Goal: Transaction & Acquisition: Purchase product/service

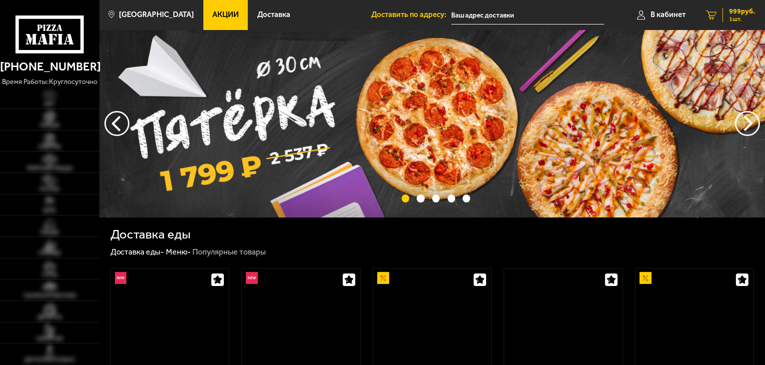
drag, startPoint x: 0, startPoint y: 0, endPoint x: 736, endPoint y: 17, distance: 735.8
click at [736, 17] on span "1 шт." at bounding box center [742, 19] width 26 height 6
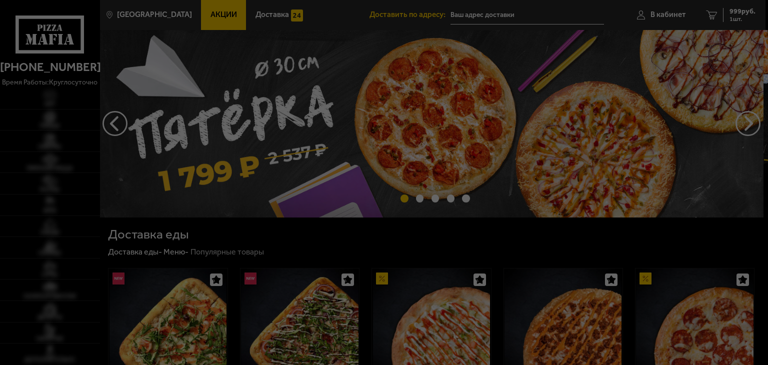
type input "[STREET_ADDRESS]"
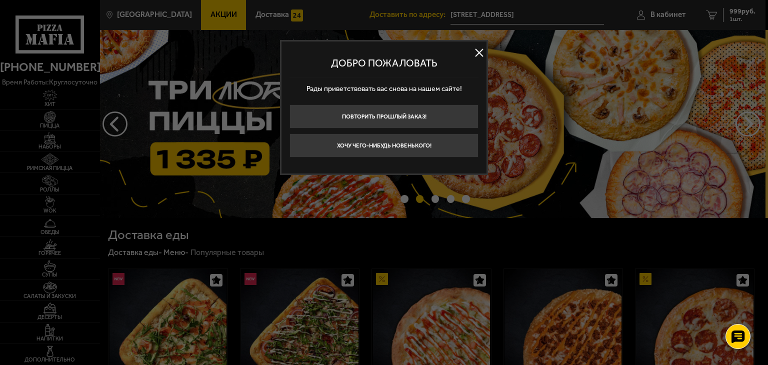
click at [476, 52] on button at bounding box center [478, 52] width 15 height 15
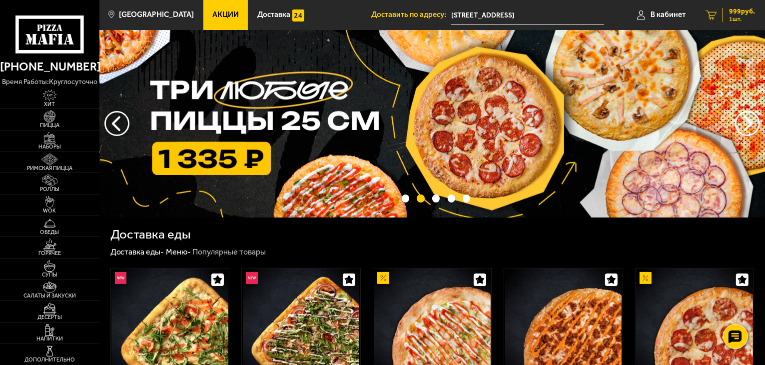
click at [739, 13] on span "999 руб." at bounding box center [742, 11] width 26 height 7
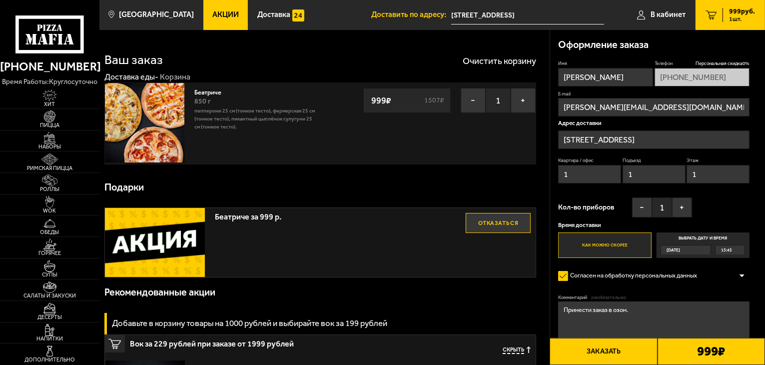
click at [172, 124] on img at bounding box center [144, 122] width 79 height 79
click at [148, 114] on img at bounding box center [144, 122] width 79 height 79
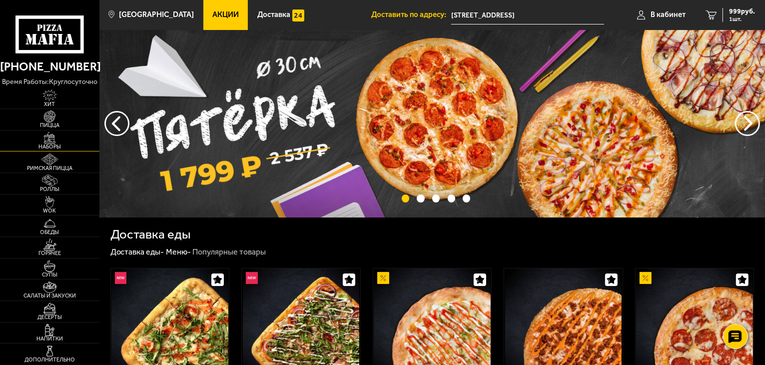
drag, startPoint x: 55, startPoint y: 140, endPoint x: 75, endPoint y: 132, distance: 21.1
click at [55, 140] on img at bounding box center [49, 138] width 30 height 12
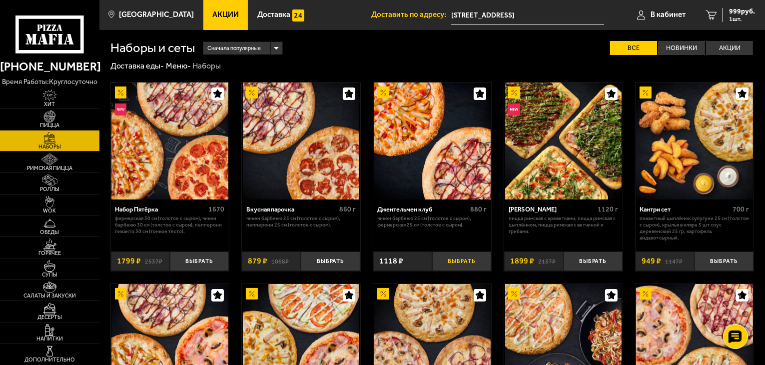
drag, startPoint x: 466, startPoint y: 262, endPoint x: 477, endPoint y: 261, distance: 11.6
click at [466, 262] on button "Выбрать" at bounding box center [461, 260] width 59 height 19
drag, startPoint x: 735, startPoint y: 17, endPoint x: 680, endPoint y: 2, distance: 57.0
click at [734, 17] on span "2 шт." at bounding box center [740, 19] width 30 height 6
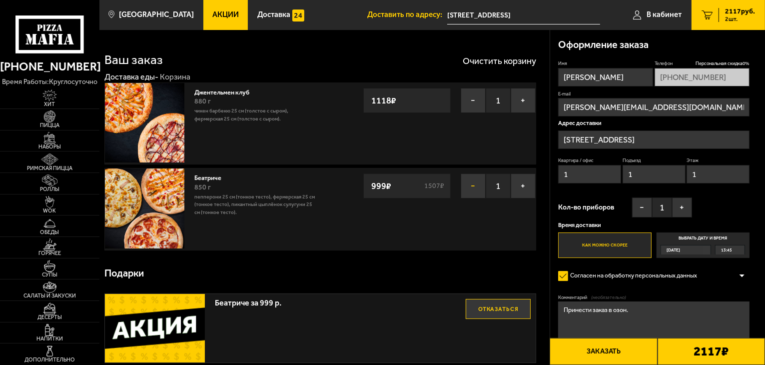
click at [476, 186] on button "−" at bounding box center [473, 185] width 25 height 25
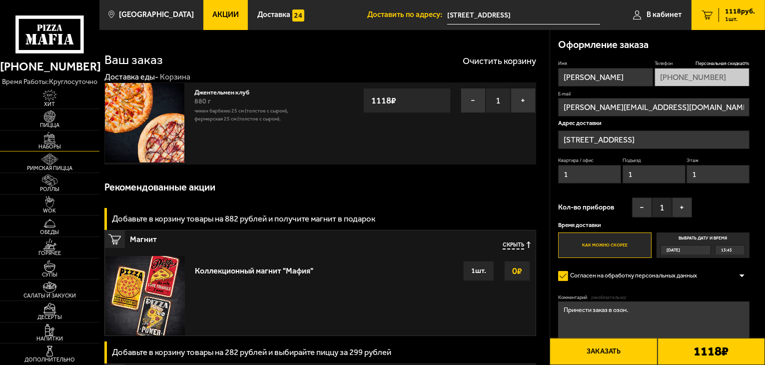
click at [47, 137] on img at bounding box center [49, 138] width 30 height 12
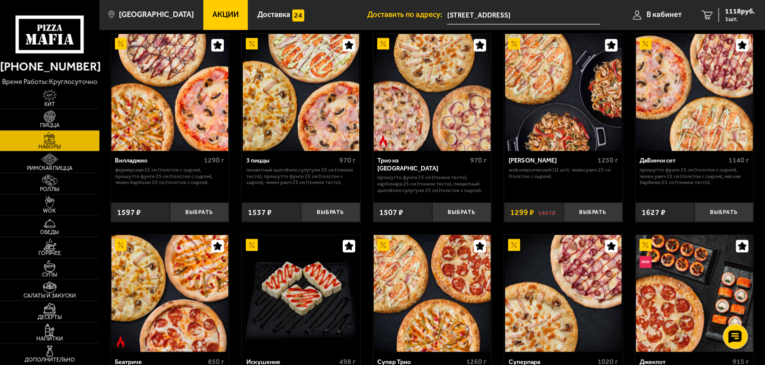
scroll to position [350, 0]
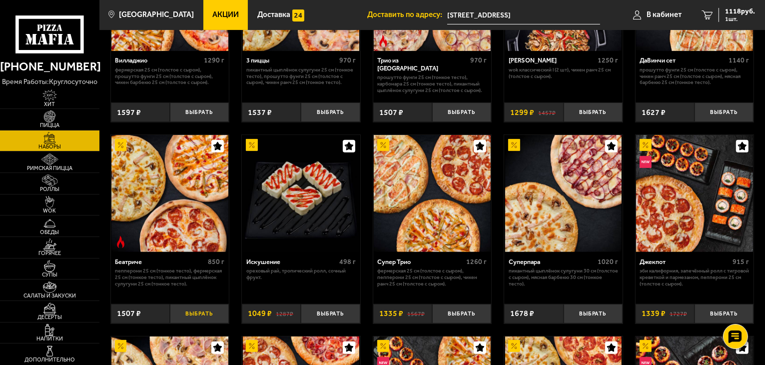
click at [197, 313] on button "Выбрать" at bounding box center [199, 313] width 59 height 19
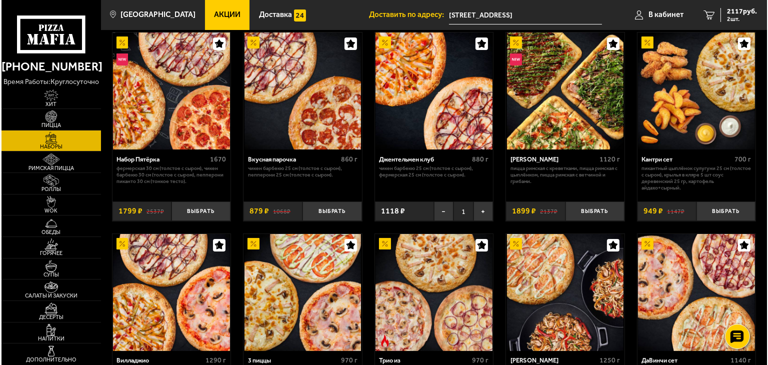
scroll to position [0, 0]
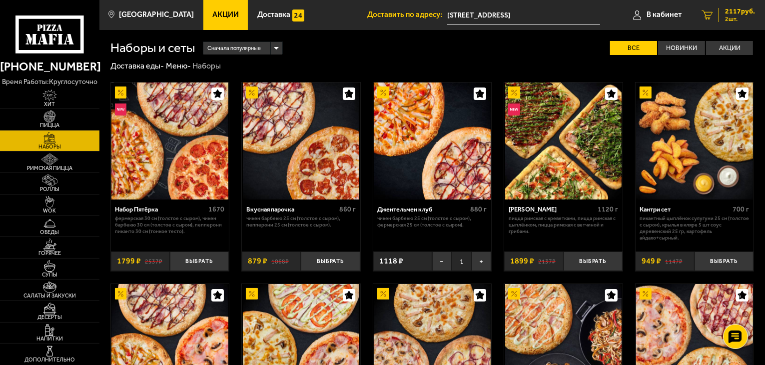
drag, startPoint x: 732, startPoint y: 13, endPoint x: 733, endPoint y: 18, distance: 5.1
click at [732, 13] on span "2117 руб." at bounding box center [740, 11] width 30 height 7
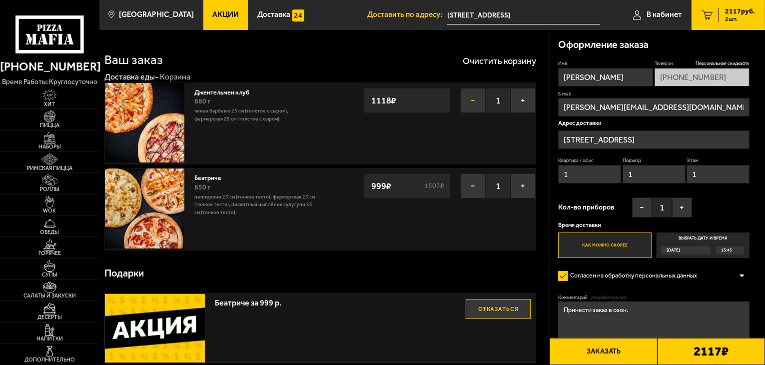
click at [475, 99] on button "−" at bounding box center [473, 100] width 25 height 25
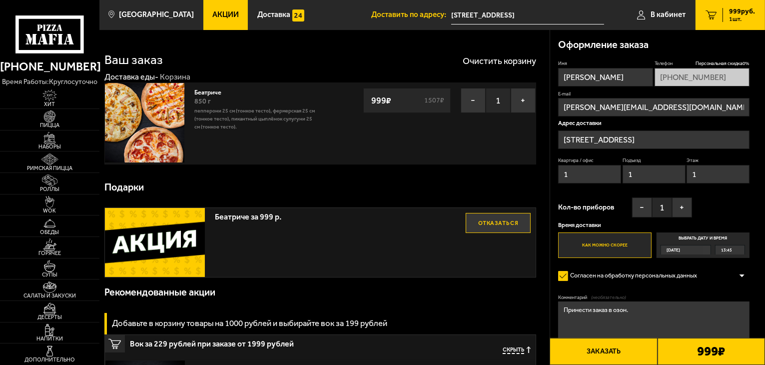
drag, startPoint x: 678, startPoint y: 138, endPoint x: 586, endPoint y: 140, distance: 92.0
click at [586, 140] on input "[STREET_ADDRESS]" at bounding box center [653, 139] width 191 height 18
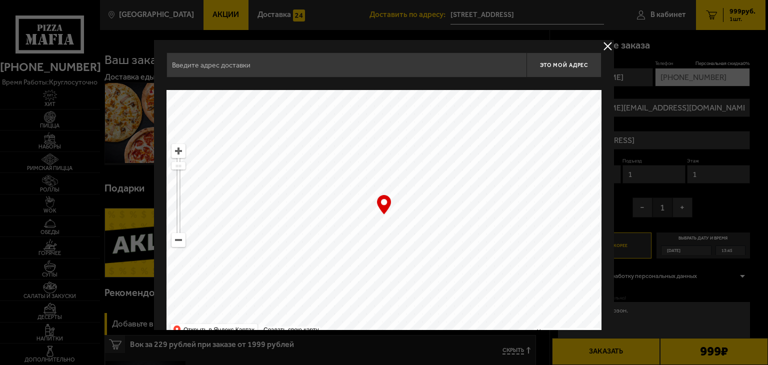
type input "[STREET_ADDRESS]"
click at [604, 47] on button "delivery type" at bounding box center [607, 46] width 12 height 12
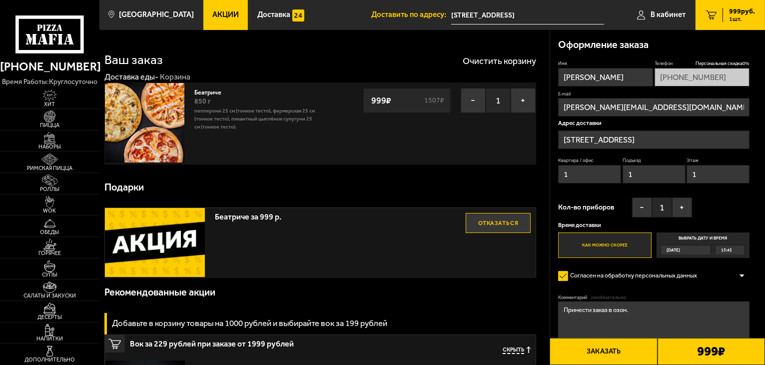
click at [685, 139] on input "[STREET_ADDRESS]" at bounding box center [653, 139] width 191 height 18
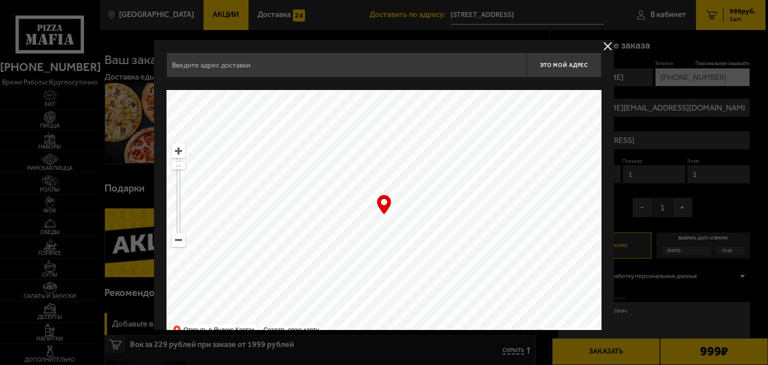
type input "[STREET_ADDRESS]"
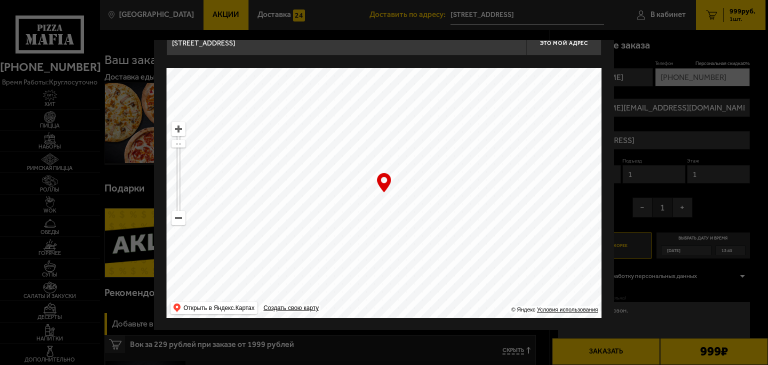
drag, startPoint x: 364, startPoint y: 142, endPoint x: 358, endPoint y: 298, distance: 156.0
click at [367, 316] on ymaps at bounding box center [383, 193] width 435 height 250
type input "[STREET_ADDRESS]"
drag, startPoint x: 355, startPoint y: 110, endPoint x: 452, endPoint y: 305, distance: 217.4
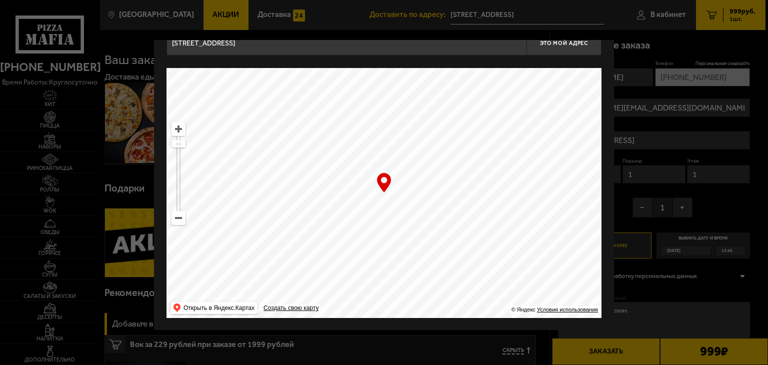
drag, startPoint x: 456, startPoint y: 158, endPoint x: 433, endPoint y: 314, distance: 158.1
type input "[STREET_ADDRESS]"
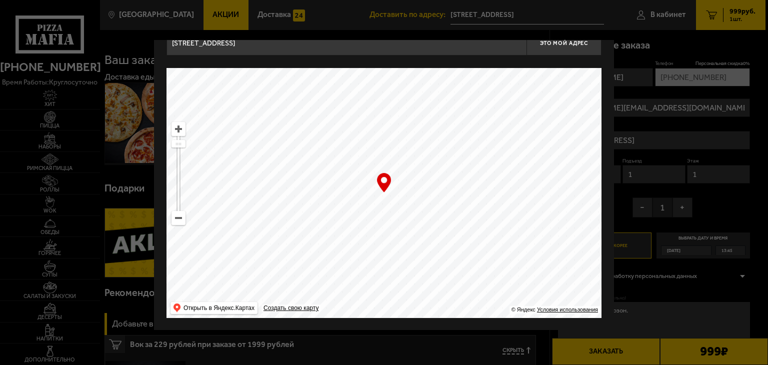
type input "[STREET_ADDRESS]"
drag, startPoint x: 368, startPoint y: 221, endPoint x: 401, endPoint y: 350, distance: 133.2
type input "[PERSON_NAME][STREET_ADDRESS]"
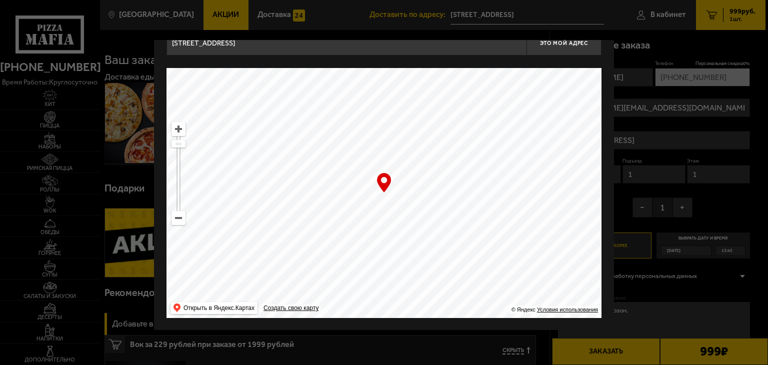
type input "[PERSON_NAME][STREET_ADDRESS]"
drag, startPoint x: 445, startPoint y: 176, endPoint x: 399, endPoint y: 294, distance: 126.9
click at [399, 294] on ymaps at bounding box center [383, 193] width 435 height 250
type input "[STREET_ADDRESS]"
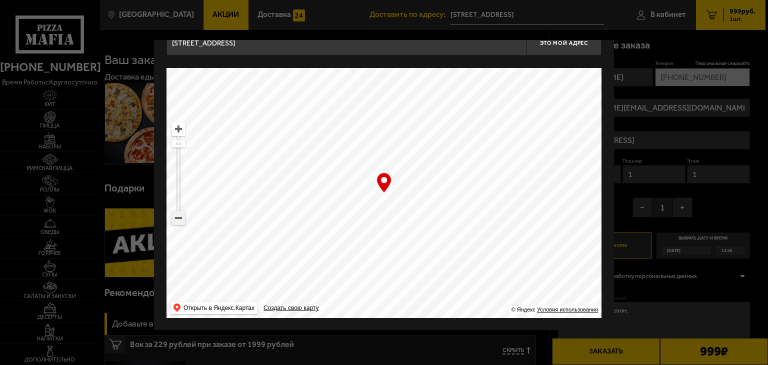
click at [172, 215] on ymaps at bounding box center [178, 217] width 13 height 13
drag, startPoint x: 324, startPoint y: 183, endPoint x: 504, endPoint y: 336, distance: 235.4
drag, startPoint x: 522, startPoint y: 212, endPoint x: 464, endPoint y: 355, distance: 154.5
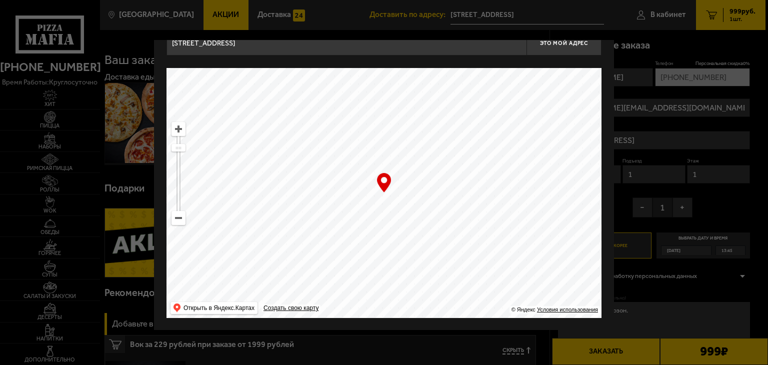
drag, startPoint x: 439, startPoint y: 249, endPoint x: 356, endPoint y: 352, distance: 132.2
type input "[STREET_ADDRESS]"
drag, startPoint x: 420, startPoint y: 243, endPoint x: 260, endPoint y: 248, distance: 160.0
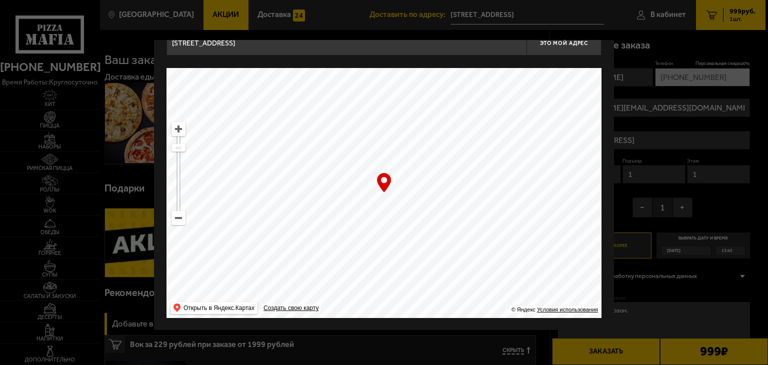
click at [260, 248] on ymaps at bounding box center [383, 193] width 435 height 250
drag, startPoint x: 459, startPoint y: 205, endPoint x: 382, endPoint y: 239, distance: 84.8
click at [382, 239] on ymaps at bounding box center [383, 193] width 435 height 250
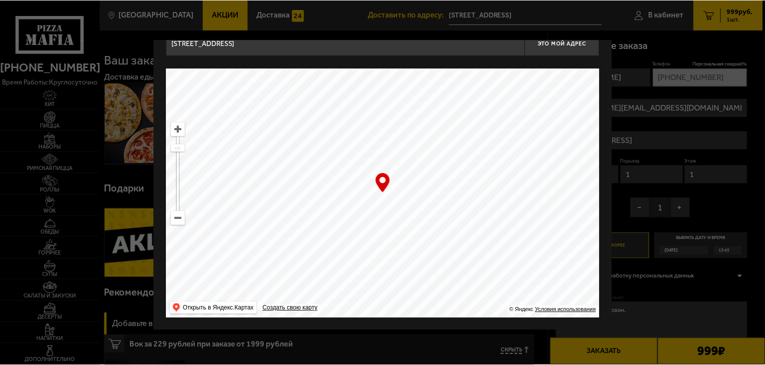
scroll to position [0, 0]
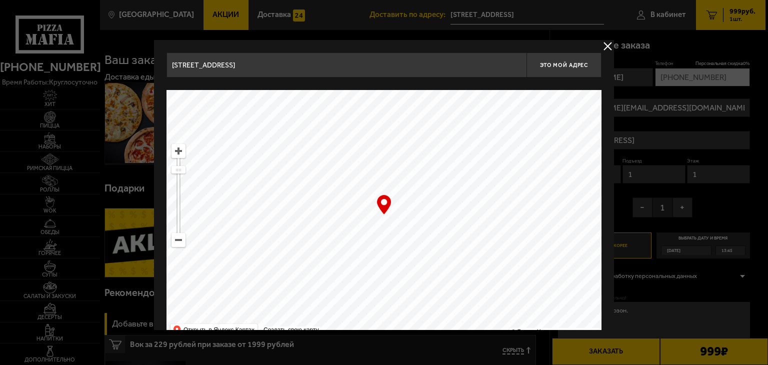
type input "[STREET_ADDRESS]"
drag, startPoint x: 415, startPoint y: 211, endPoint x: 396, endPoint y: 243, distance: 36.8
click at [396, 243] on ymaps at bounding box center [383, 215] width 435 height 250
drag, startPoint x: 606, startPoint y: 45, endPoint x: 602, endPoint y: 50, distance: 6.8
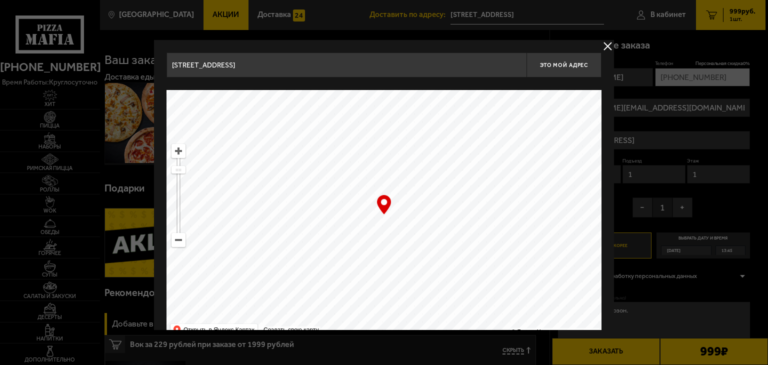
click at [606, 45] on button "delivery type" at bounding box center [607, 46] width 12 height 12
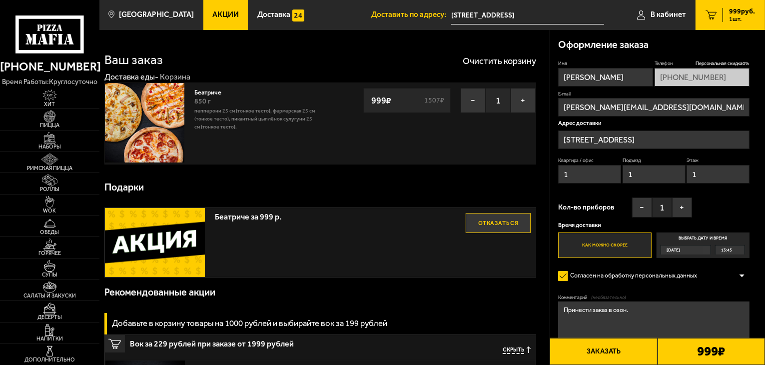
click at [582, 173] on input "1" at bounding box center [589, 174] width 63 height 18
drag, startPoint x: 609, startPoint y: 78, endPoint x: 544, endPoint y: 76, distance: 64.5
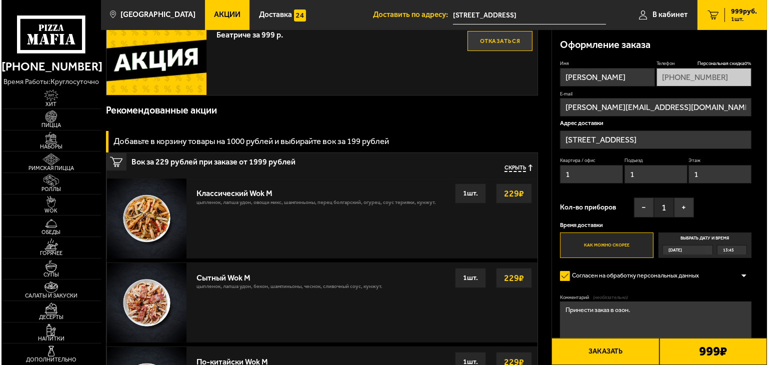
scroll to position [200, 0]
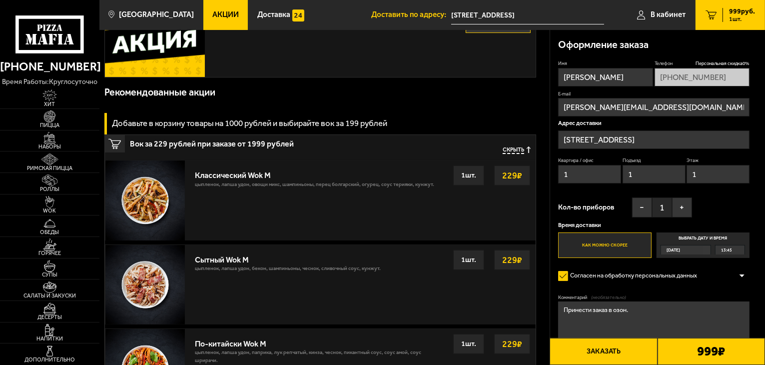
type input "[PERSON_NAME]"
click at [620, 353] on button "Заказать" at bounding box center [603, 351] width 107 height 27
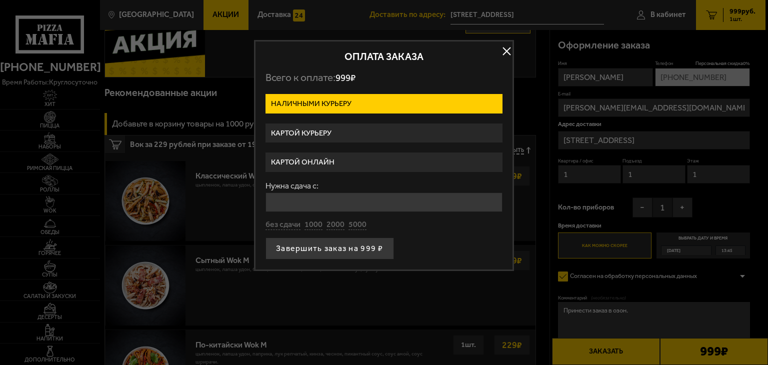
click at [320, 162] on label "Картой онлайн" at bounding box center [383, 161] width 237 height 19
click at [0, 0] on input "Картой онлайн" at bounding box center [0, 0] width 0 height 0
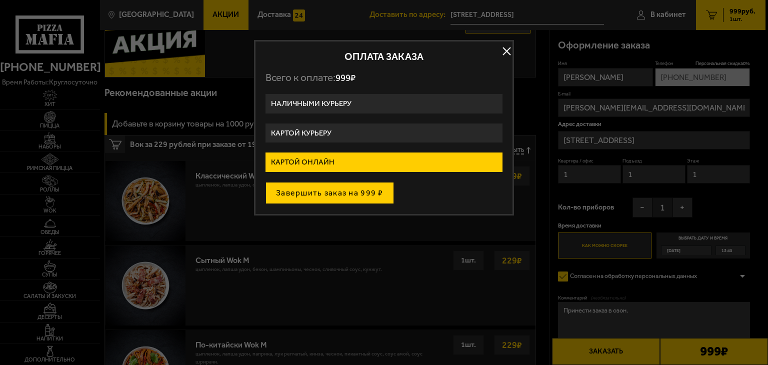
click at [314, 190] on button "Завершить заказ на 999 ₽" at bounding box center [329, 193] width 128 height 22
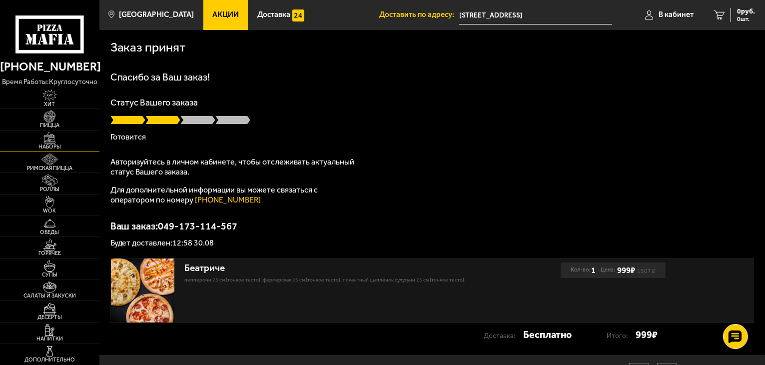
click at [42, 140] on img at bounding box center [49, 138] width 30 height 12
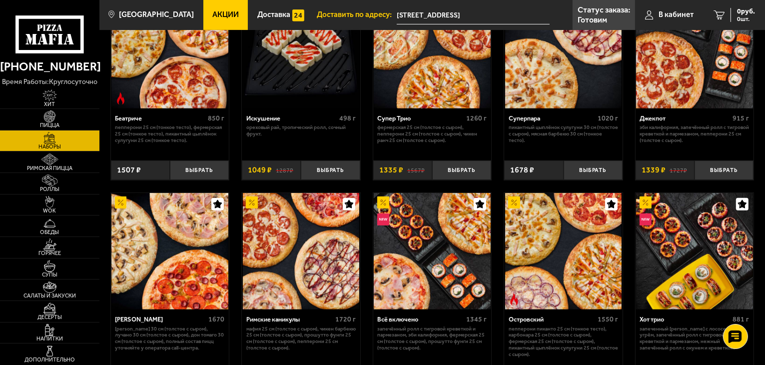
scroll to position [500, 0]
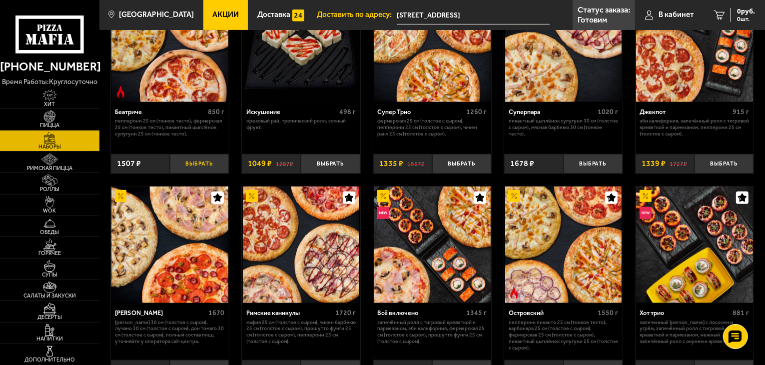
click at [200, 165] on button "Выбрать" at bounding box center [199, 163] width 59 height 19
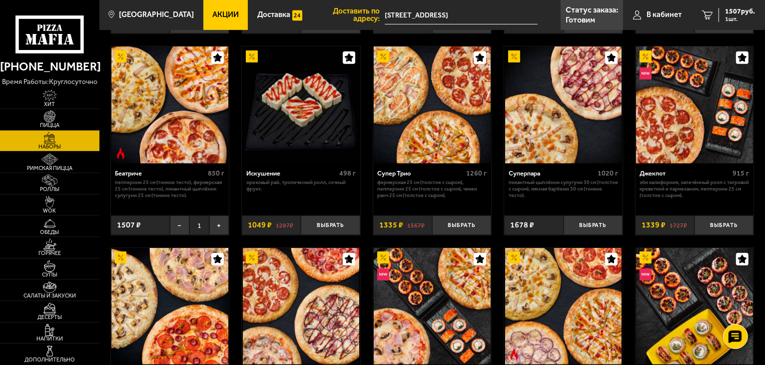
scroll to position [400, 0]
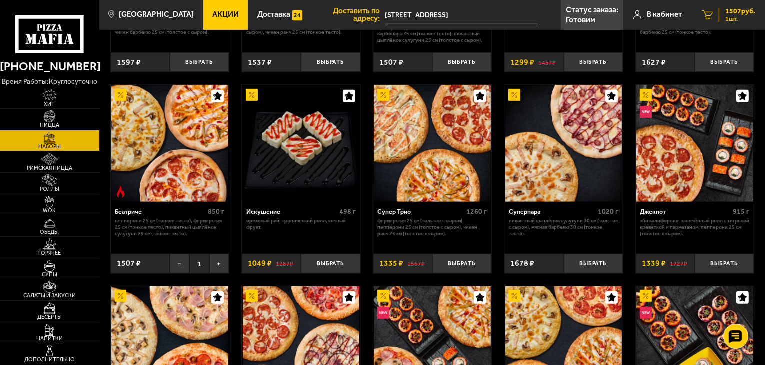
click at [734, 16] on span "1 шт." at bounding box center [740, 19] width 30 height 6
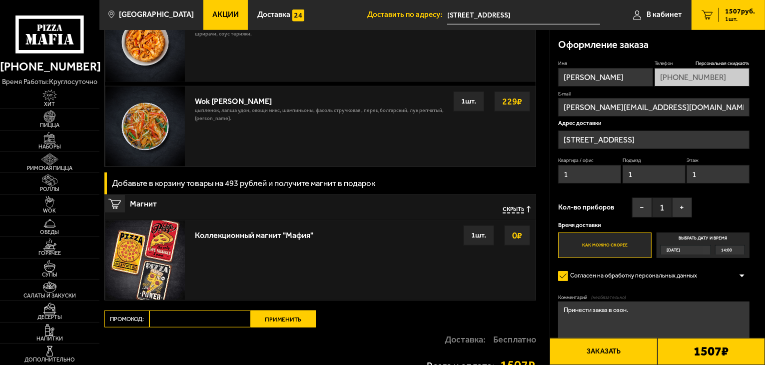
scroll to position [1015, 0]
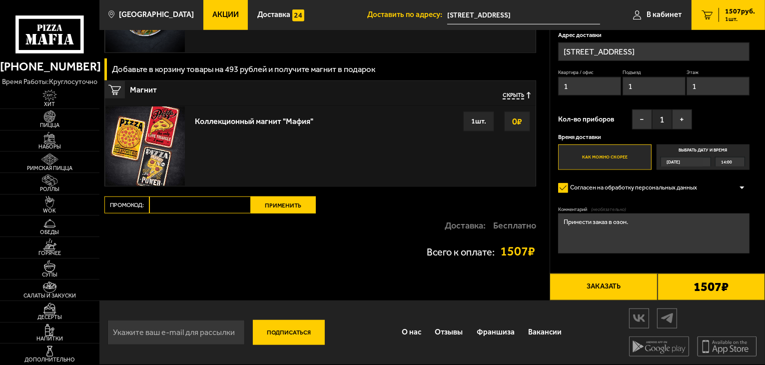
click at [190, 204] on input "Промокод:" at bounding box center [199, 204] width 101 height 17
type input "mf0037"
drag, startPoint x: 264, startPoint y: 202, endPoint x: 516, endPoint y: 10, distance: 316.6
click at [264, 202] on button "Применить" at bounding box center [283, 204] width 65 height 17
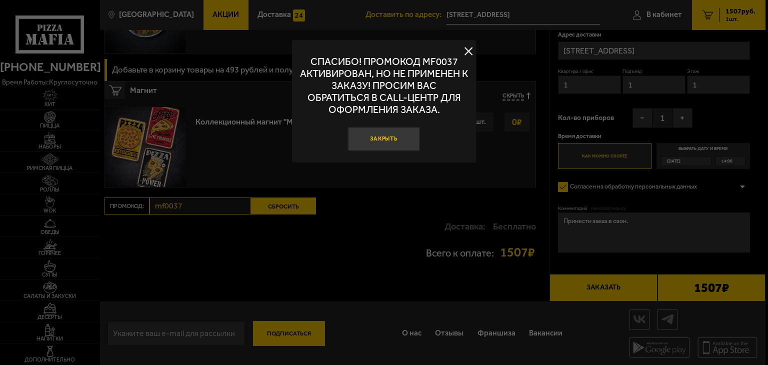
click at [400, 142] on button "Закрыть" at bounding box center [384, 139] width 72 height 24
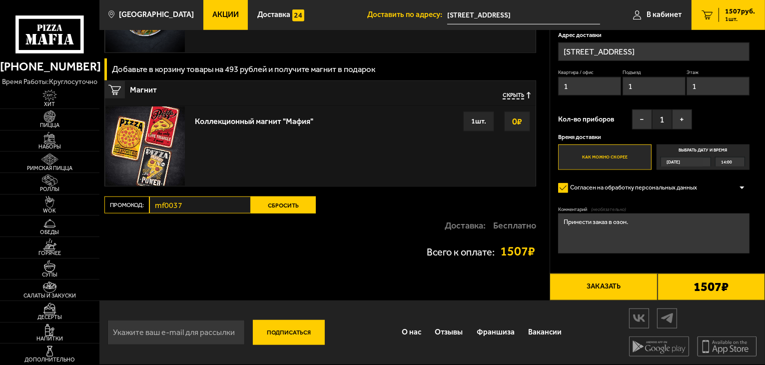
click at [269, 207] on button "Сбросить" at bounding box center [283, 204] width 65 height 17
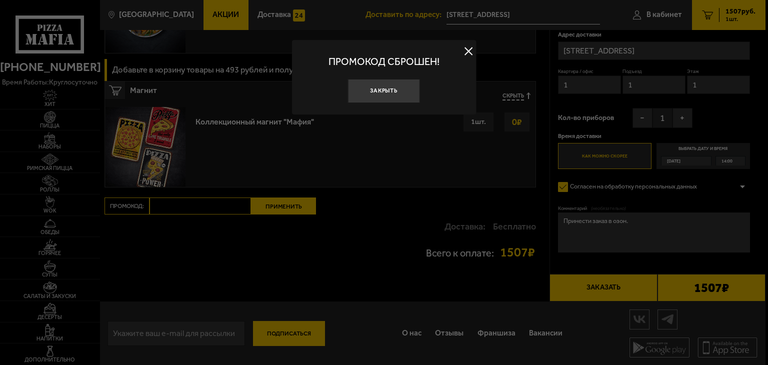
click at [195, 205] on div at bounding box center [384, 182] width 768 height 365
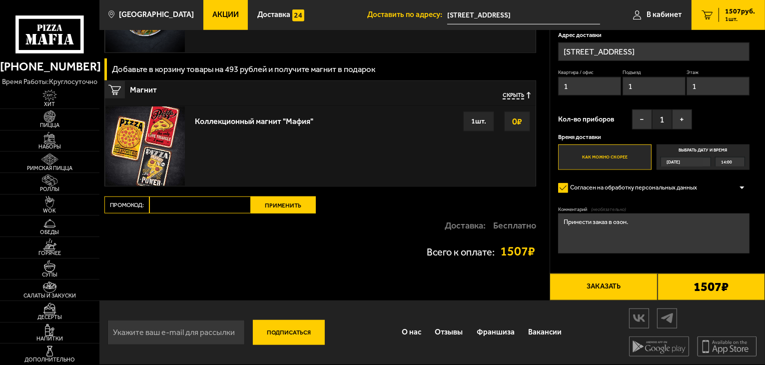
click at [224, 204] on input "Промокод:" at bounding box center [199, 204] width 101 height 17
type input "mf0039"
click at [300, 215] on div "Доставка: Бесплатно" at bounding box center [320, 225] width 432 height 24
click at [292, 205] on button "Применить" at bounding box center [283, 204] width 65 height 17
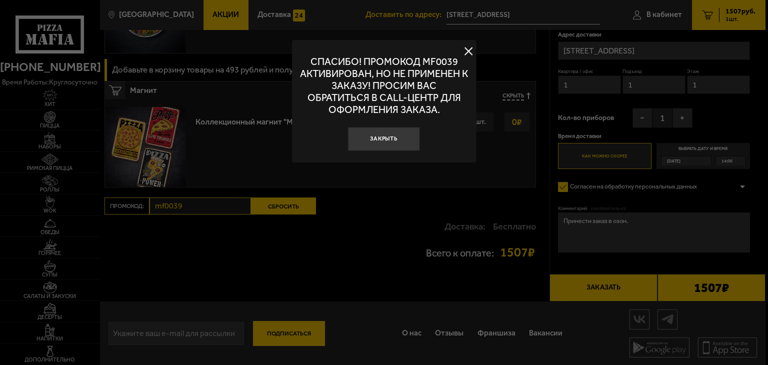
drag, startPoint x: 292, startPoint y: 205, endPoint x: 312, endPoint y: 193, distance: 23.1
click at [299, 200] on div at bounding box center [384, 182] width 768 height 365
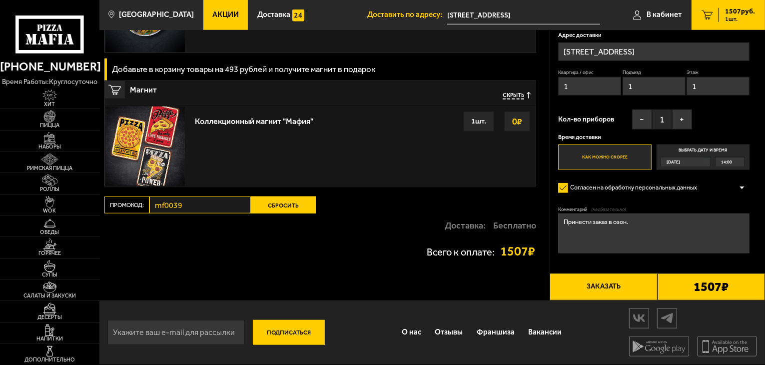
drag, startPoint x: 283, startPoint y: 209, endPoint x: 218, endPoint y: 201, distance: 64.9
click at [281, 208] on button "Сбросить" at bounding box center [283, 204] width 65 height 17
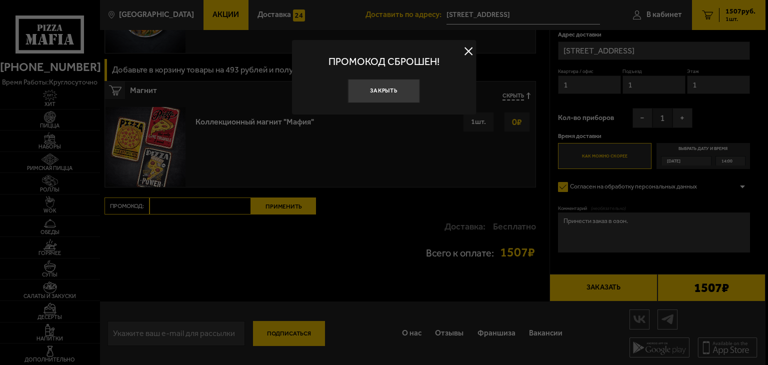
click at [195, 202] on div at bounding box center [384, 182] width 768 height 365
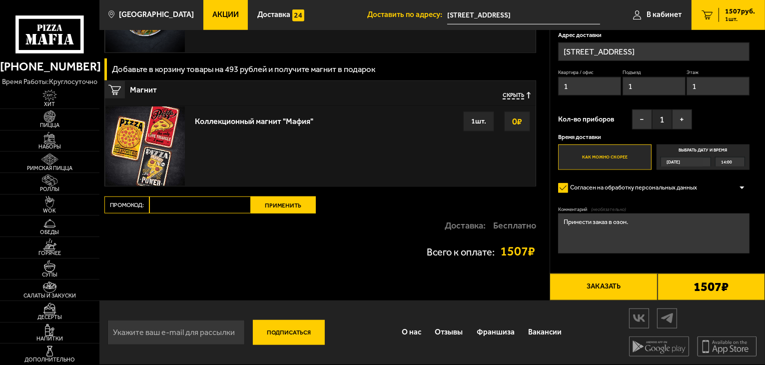
click at [195, 202] on input "Промокод:" at bounding box center [199, 204] width 101 height 17
type input "mf0034"
click at [267, 208] on button "Применить" at bounding box center [283, 204] width 65 height 17
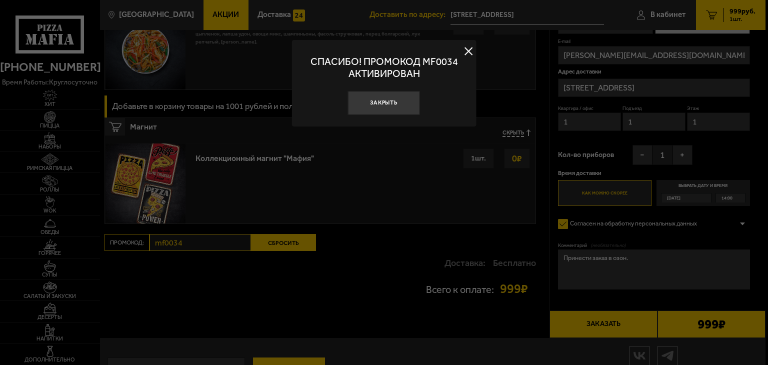
drag, startPoint x: 389, startPoint y: 103, endPoint x: 401, endPoint y: 100, distance: 11.9
click at [391, 103] on button "Закрыть" at bounding box center [384, 103] width 72 height 24
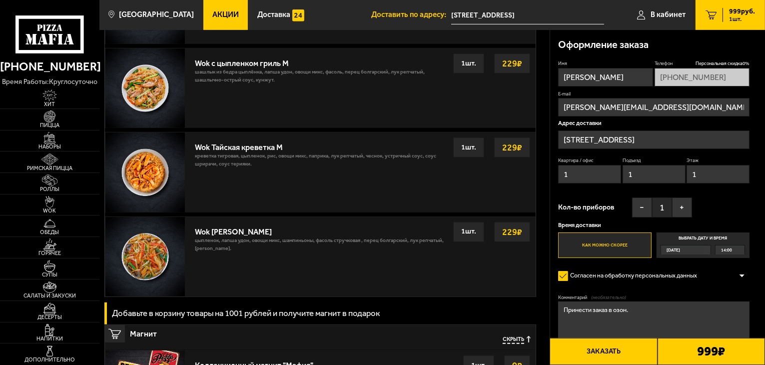
scroll to position [523, 0]
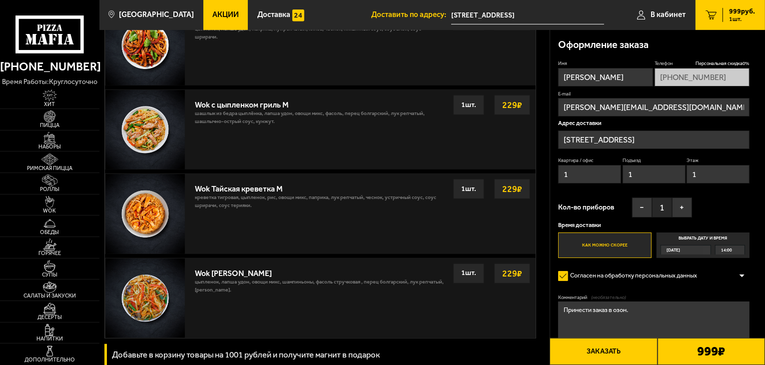
drag, startPoint x: 606, startPoint y: 78, endPoint x: 535, endPoint y: 78, distance: 71.0
click at [535, 78] on section "Ваш заказ Очистить корзину Доставка еды - Корзина Беатриче 850 г Пепперони 25 с…" at bounding box center [432, 46] width 666 height 1079
type input "T"
type input "[PERSON_NAME]"
click at [705, 82] on div "Имя Евгений Телефон Персональная скидка 0 % +7 (911) 963-37-77 E-mail eryzhenko…" at bounding box center [653, 159] width 191 height 198
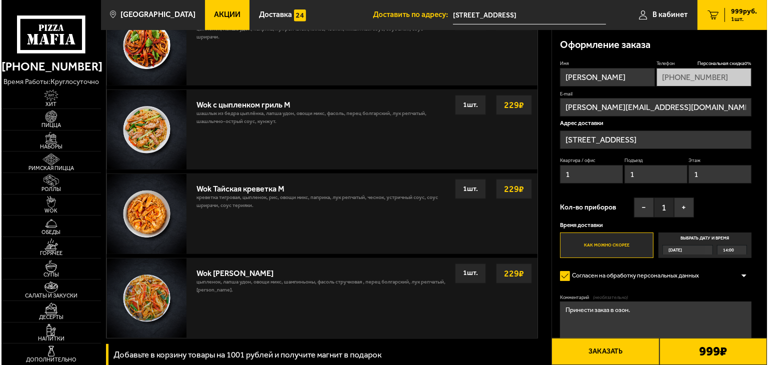
scroll to position [573, 0]
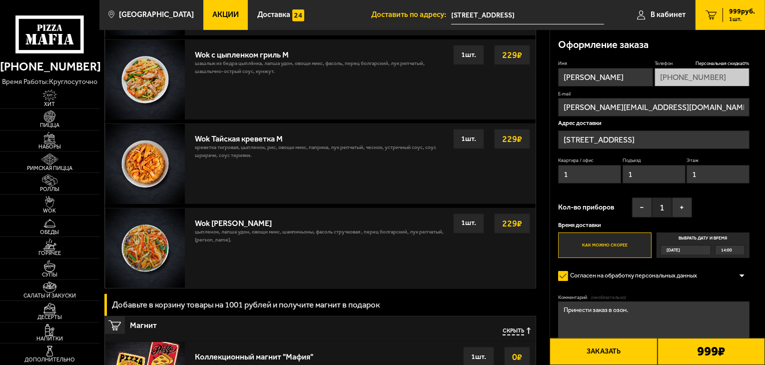
click at [644, 313] on textarea "Принести заказ в озон." at bounding box center [653, 321] width 191 height 40
click at [614, 350] on button "Заказать" at bounding box center [603, 351] width 107 height 27
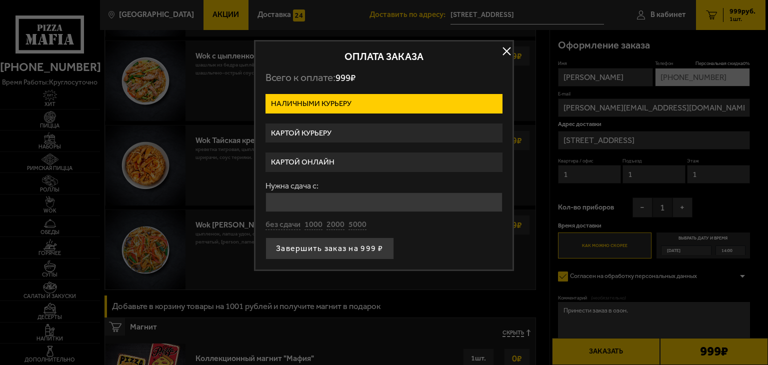
click at [324, 163] on label "Картой онлайн" at bounding box center [383, 161] width 237 height 19
click at [0, 0] on input "Картой онлайн" at bounding box center [0, 0] width 0 height 0
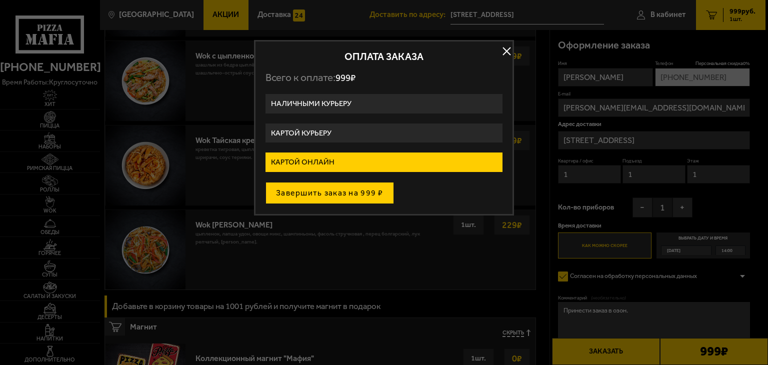
click at [337, 196] on button "Завершить заказ на 999 ₽" at bounding box center [329, 193] width 128 height 22
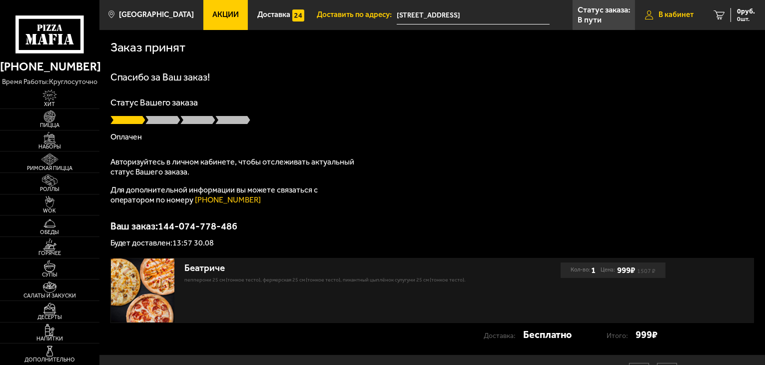
click at [684, 18] on span "В кабинет" at bounding box center [676, 14] width 35 height 7
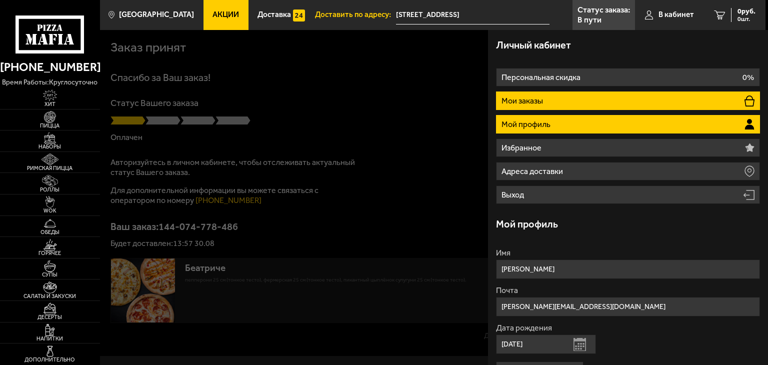
click at [530, 97] on p "Мои заказы" at bounding box center [522, 101] width 43 height 8
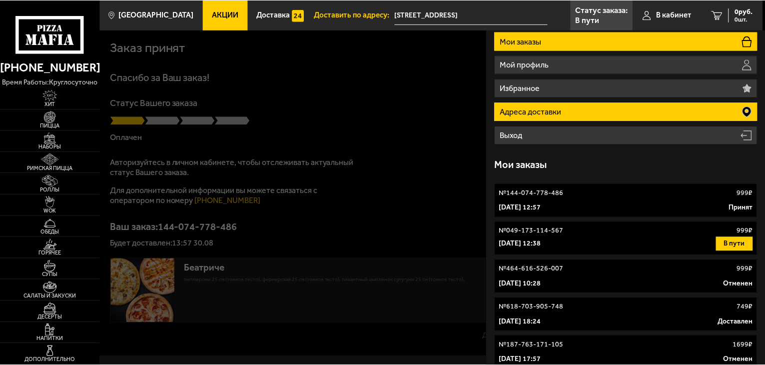
scroll to position [68, 0]
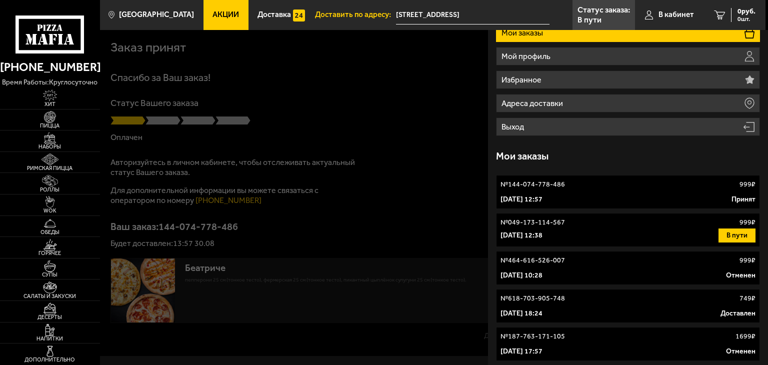
click at [708, 236] on div "30 августа 2025 г. 12:38 В пути" at bounding box center [627, 235] width 255 height 14
